Goal: Task Accomplishment & Management: Manage account settings

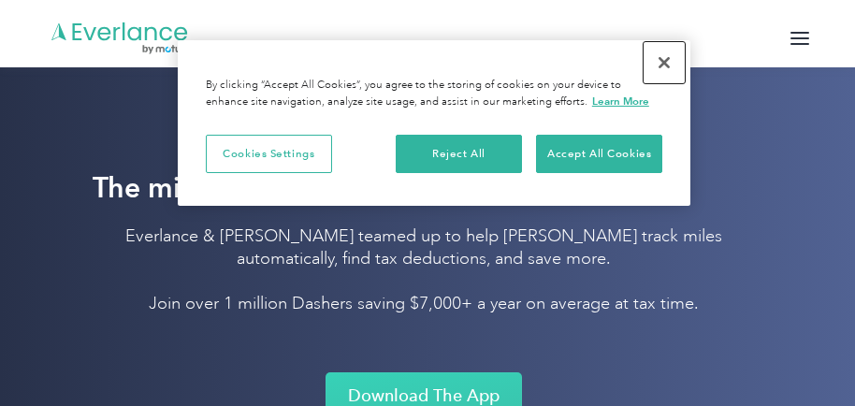
click at [654, 55] on button "Close" at bounding box center [664, 62] width 41 height 41
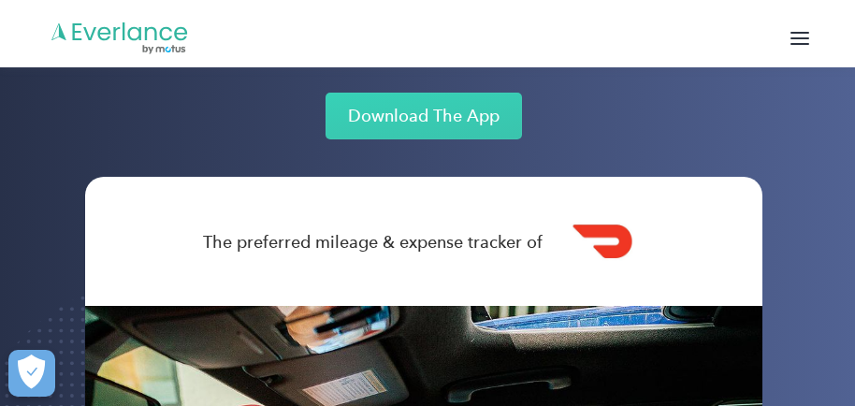
scroll to position [281, 0]
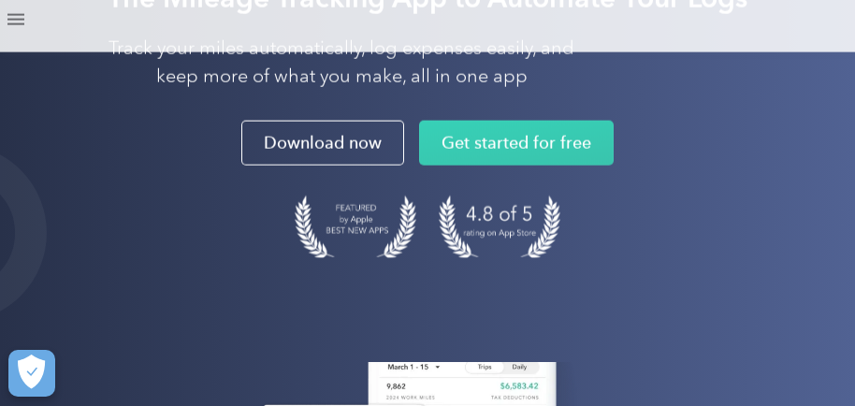
scroll to position [187, 0]
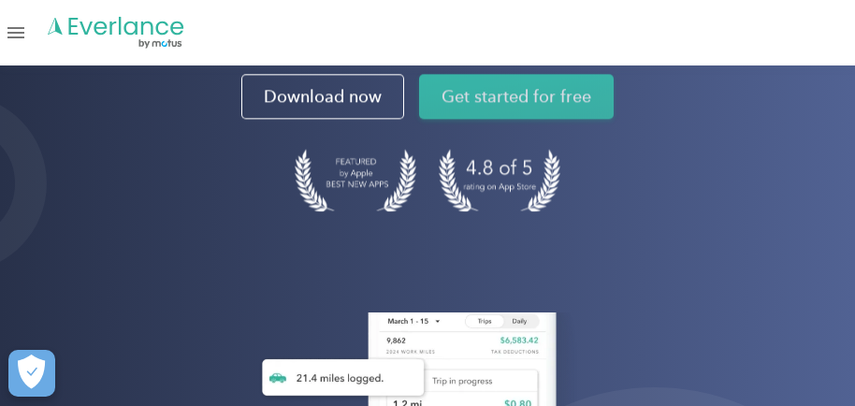
click at [519, 98] on link "Get started for free" at bounding box center [516, 97] width 195 height 45
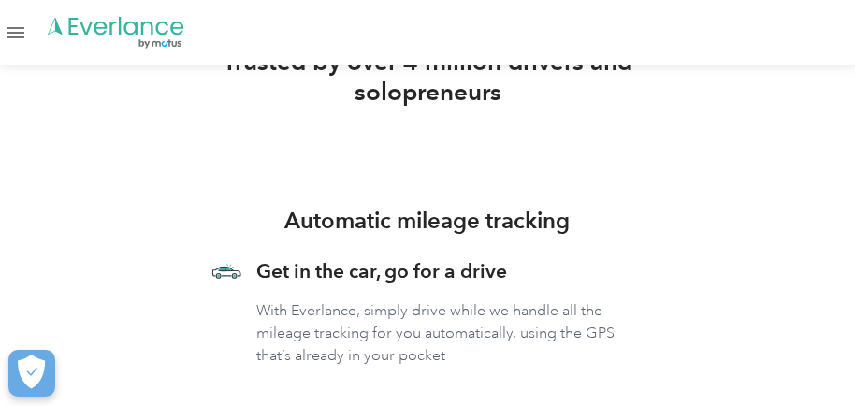
scroll to position [1123, 0]
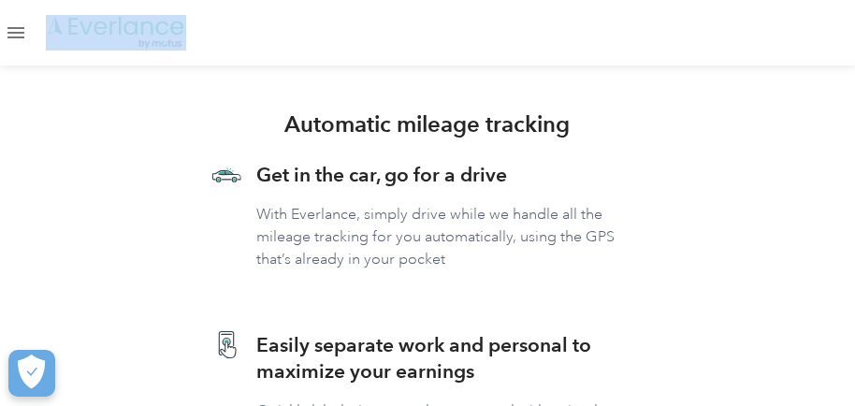
drag, startPoint x: 192, startPoint y: 27, endPoint x: 144, endPoint y: 27, distance: 47.7
click at [88, 26] on div "Solutions For companies Easy vehicle reimbursements For self-employed Maximize …" at bounding box center [427, 33] width 855 height 66
click at [403, 47] on div "Solutions For companies Easy vehicle reimbursements For self-employed Maximize …" at bounding box center [427, 33] width 855 height 66
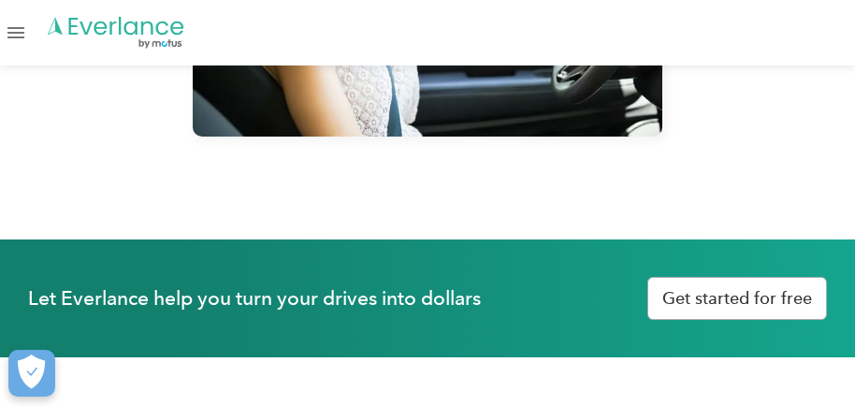
scroll to position [4586, 0]
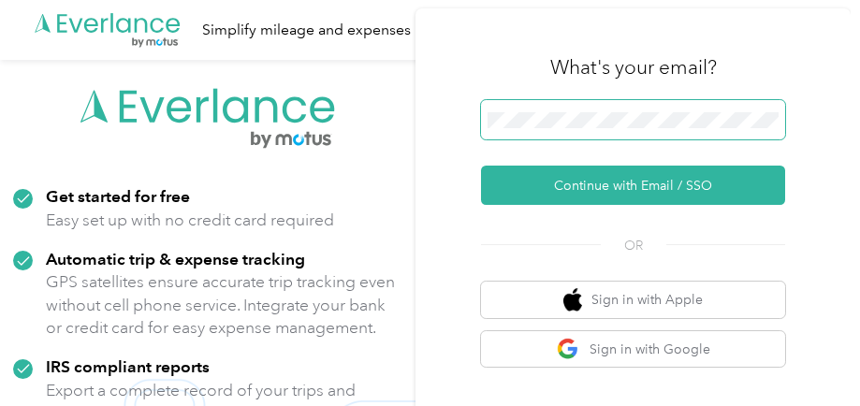
click at [481, 166] on button "Continue with Email / SSO" at bounding box center [633, 185] width 304 height 39
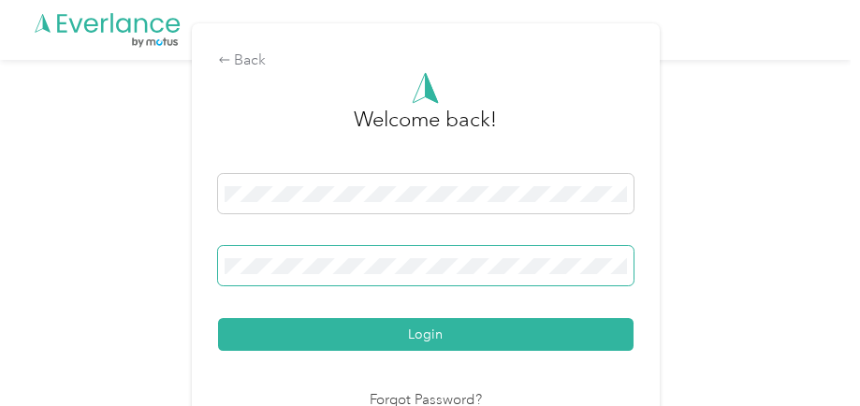
click at [218, 318] on button "Login" at bounding box center [426, 334] width 416 height 33
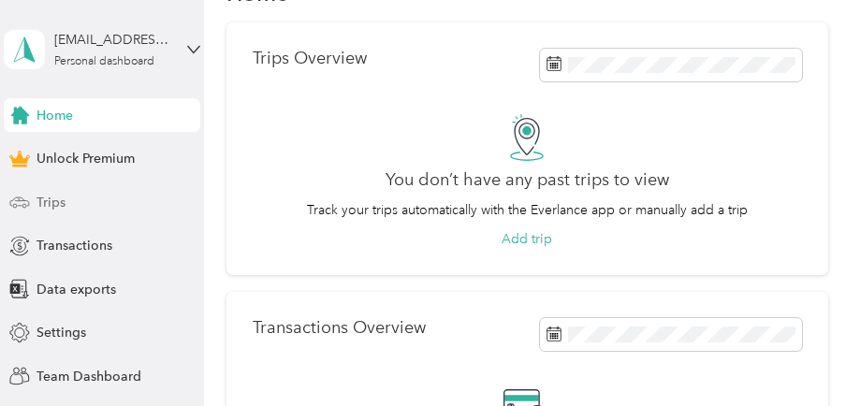
scroll to position [94, 0]
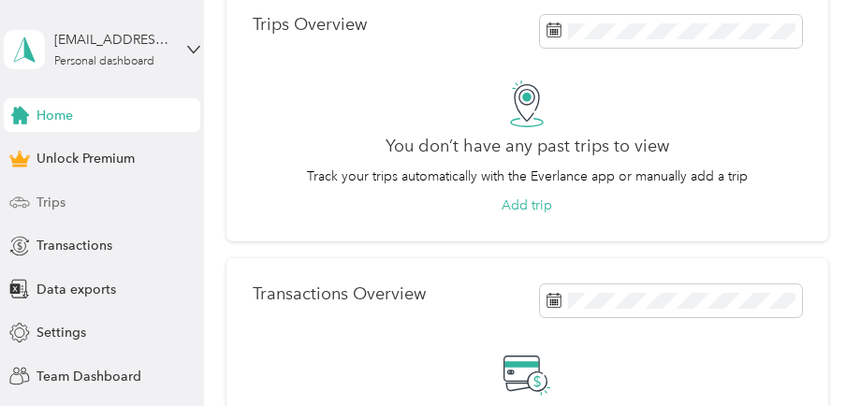
click at [37, 193] on span "Trips" at bounding box center [51, 203] width 29 height 20
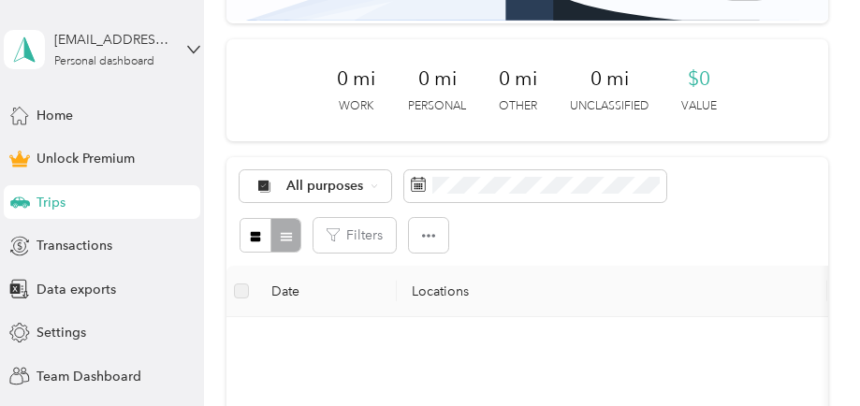
scroll to position [94, 0]
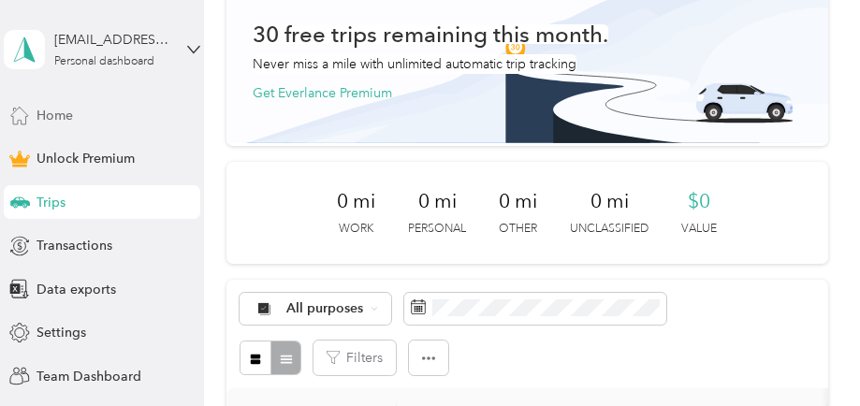
click at [62, 112] on span "Home" at bounding box center [55, 116] width 37 height 20
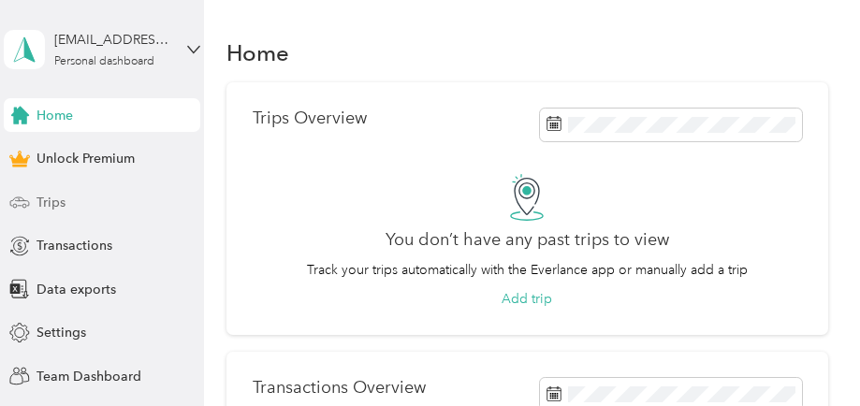
click at [48, 197] on span "Trips" at bounding box center [51, 203] width 29 height 20
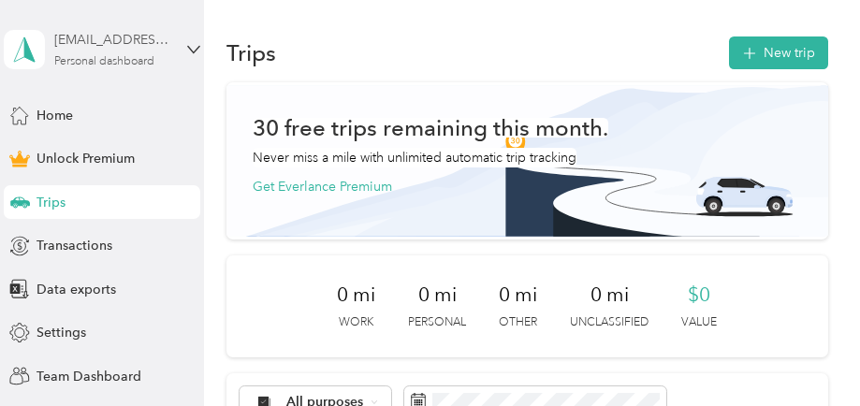
click at [117, 57] on div "Personal dashboard" at bounding box center [104, 61] width 100 height 11
click at [439, 51] on div "Trips New trip" at bounding box center [527, 52] width 601 height 39
click at [52, 119] on span "Home" at bounding box center [55, 116] width 37 height 20
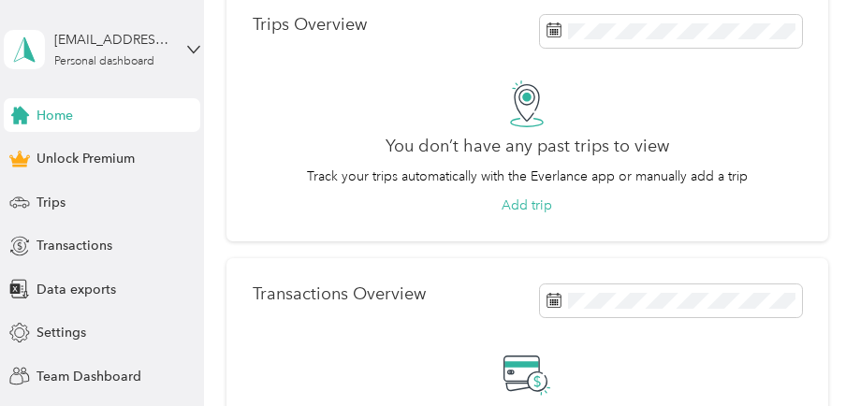
scroll to position [187, 0]
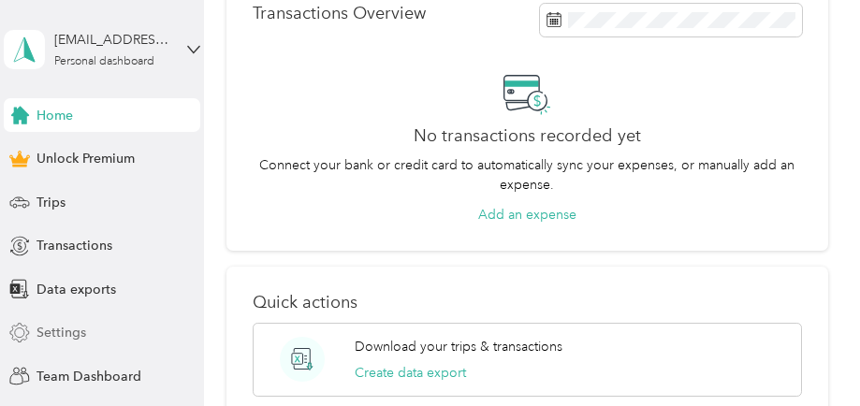
click at [26, 329] on div "Settings" at bounding box center [102, 333] width 197 height 34
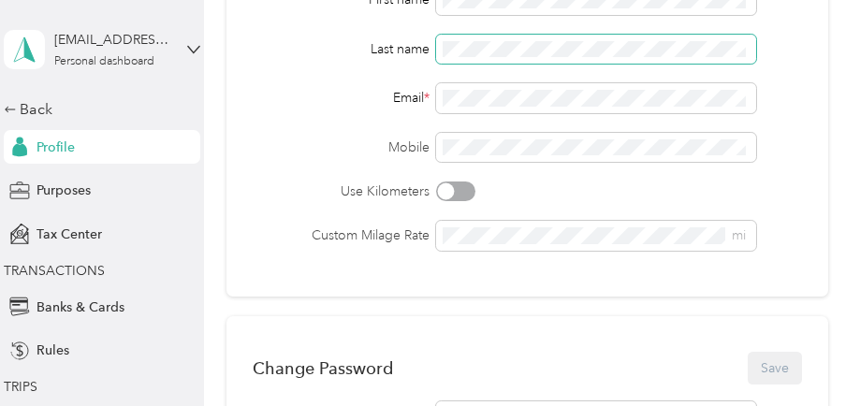
scroll to position [281, 0]
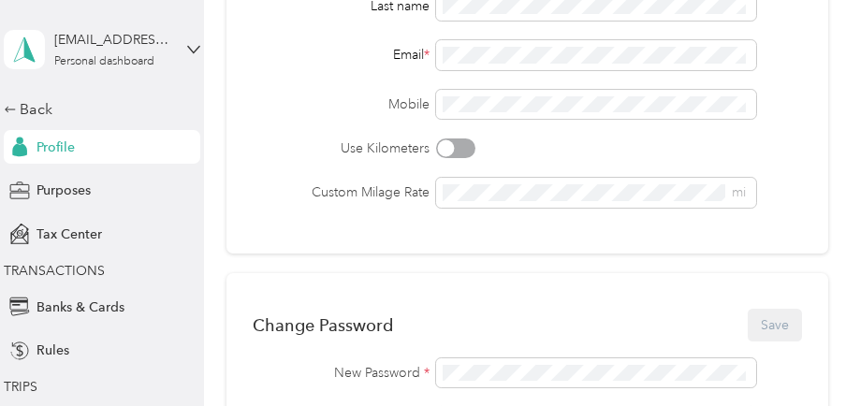
click at [625, 286] on div "Change Password Save New Password * Confirm Password * Current Password *" at bounding box center [527, 402] width 601 height 259
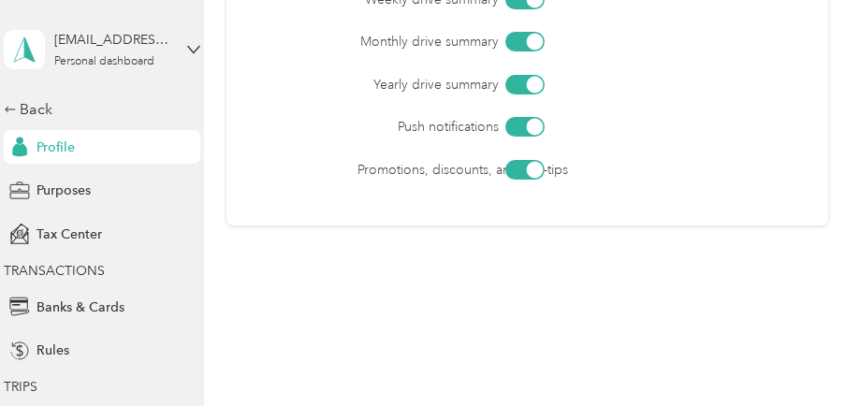
scroll to position [1028, 0]
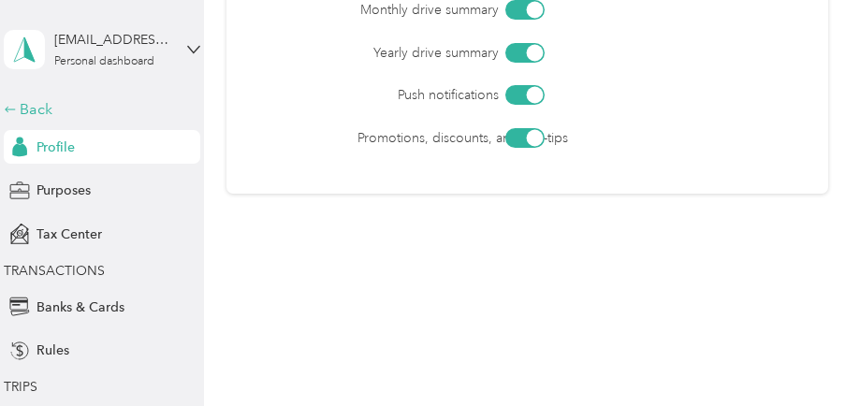
click at [30, 106] on div "Back" at bounding box center [97, 109] width 187 height 22
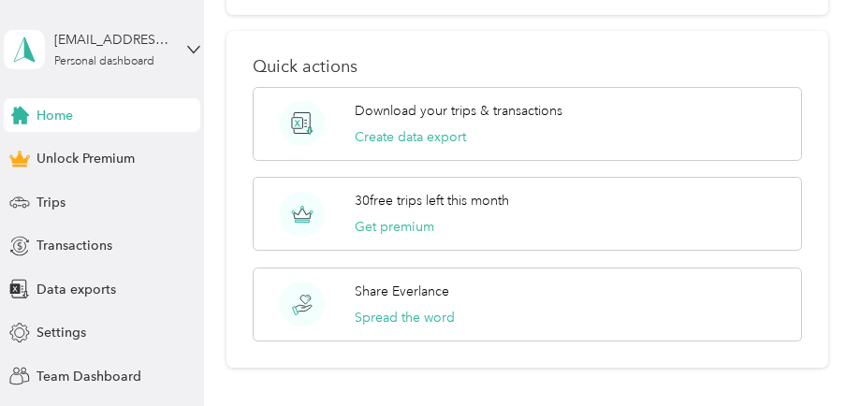
scroll to position [578, 0]
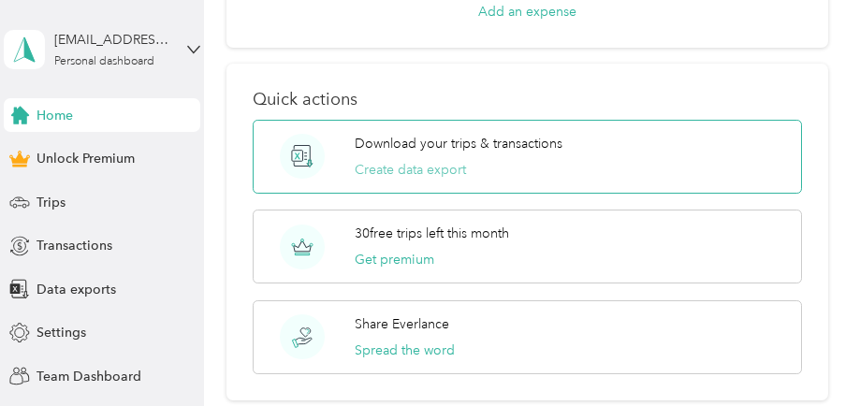
click at [397, 172] on button "Create data export" at bounding box center [410, 170] width 111 height 20
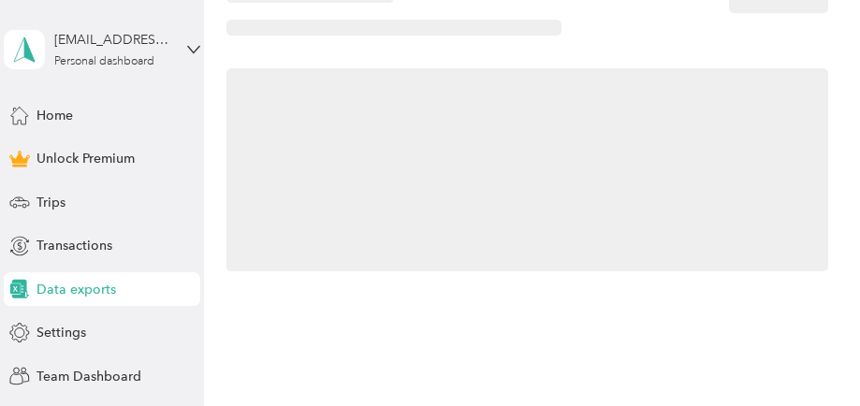
scroll to position [296, 0]
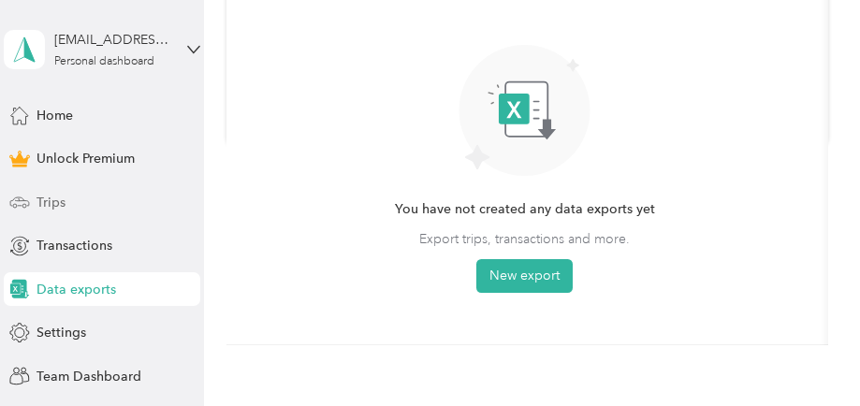
click at [41, 202] on span "Trips" at bounding box center [51, 203] width 29 height 20
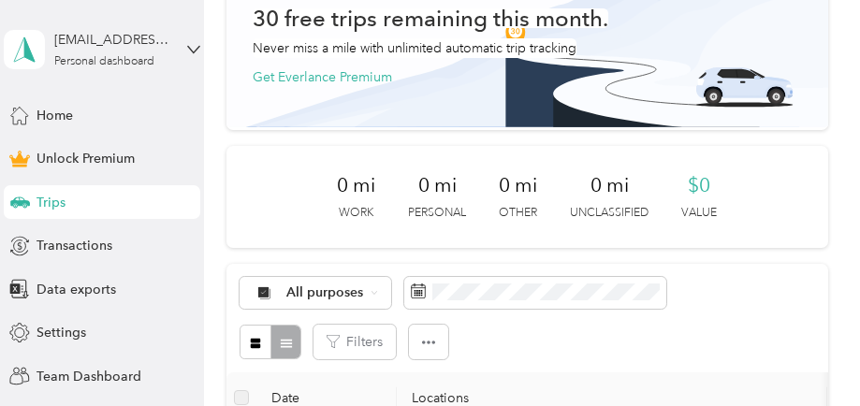
scroll to position [203, 0]
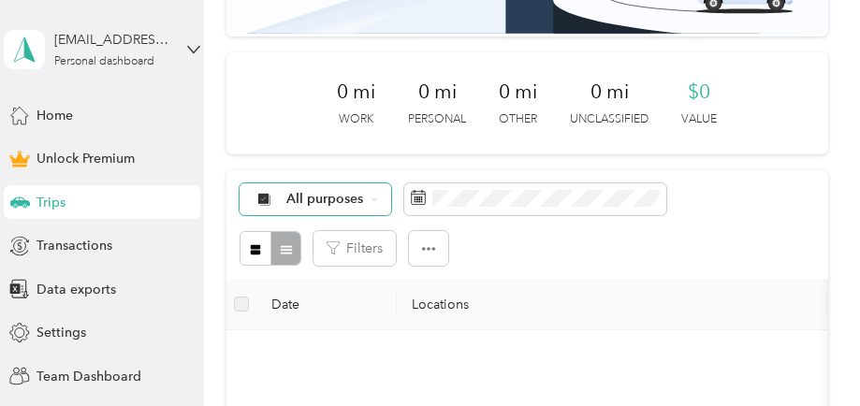
click at [338, 206] on span "All purposes" at bounding box center [325, 199] width 78 height 13
click at [325, 363] on span "Doordash" at bounding box center [331, 365] width 91 height 20
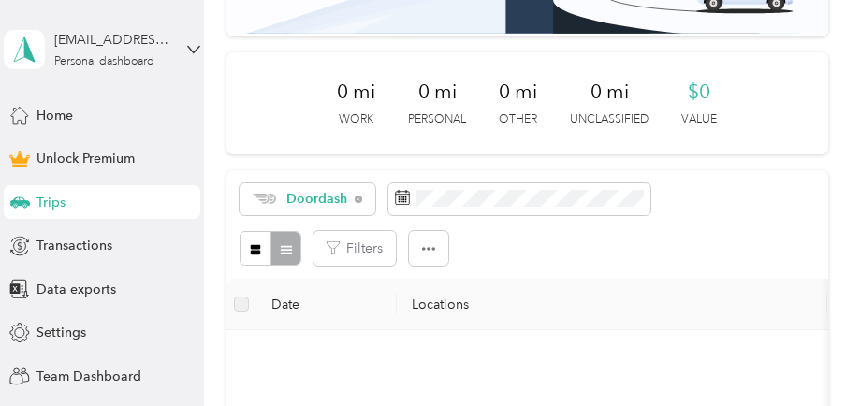
click at [588, 273] on div "Doordash Filters" at bounding box center [527, 224] width 601 height 109
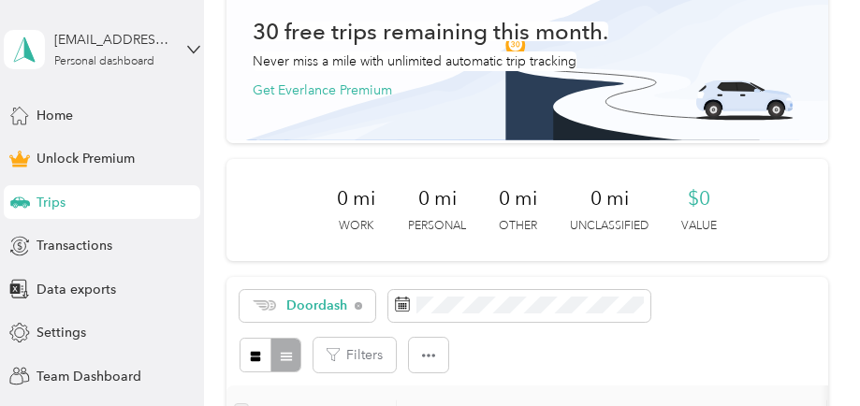
scroll to position [281, 0]
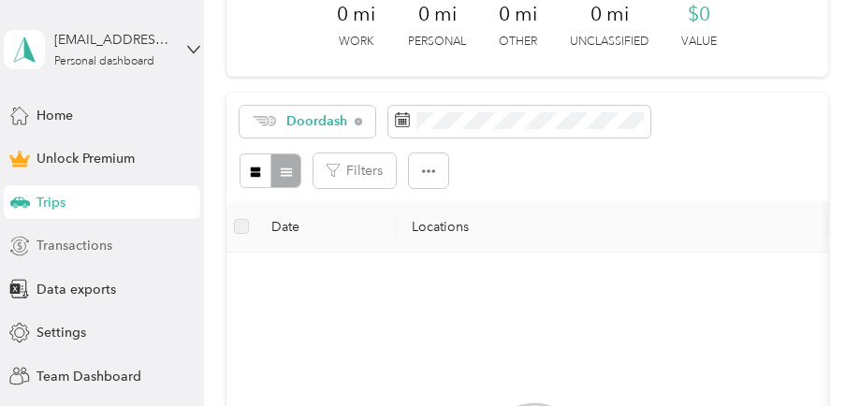
click at [93, 256] on div "Transactions" at bounding box center [102, 246] width 197 height 34
